Goal: Check status: Check status

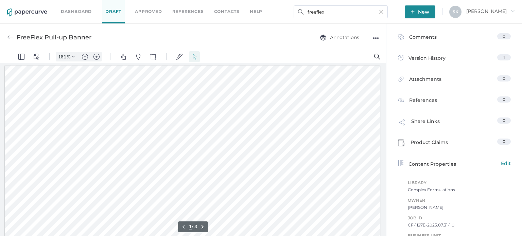
scroll to position [1, 0]
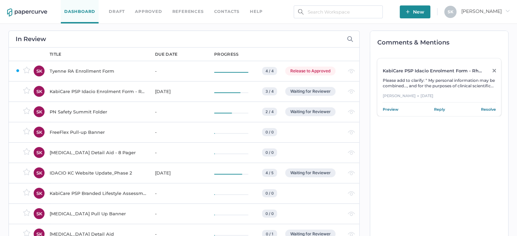
click at [101, 91] on div "KabiCare PSP Idacio Enrolment Form - Rheumatology (All Indications)" at bounding box center [98, 91] width 97 height 8
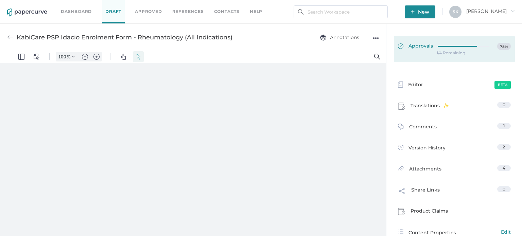
click at [444, 56] on link "Approvals 75%" at bounding box center [454, 49] width 121 height 26
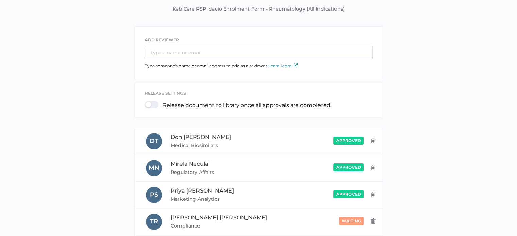
scroll to position [102, 0]
